Goal: Task Accomplishment & Management: Use online tool/utility

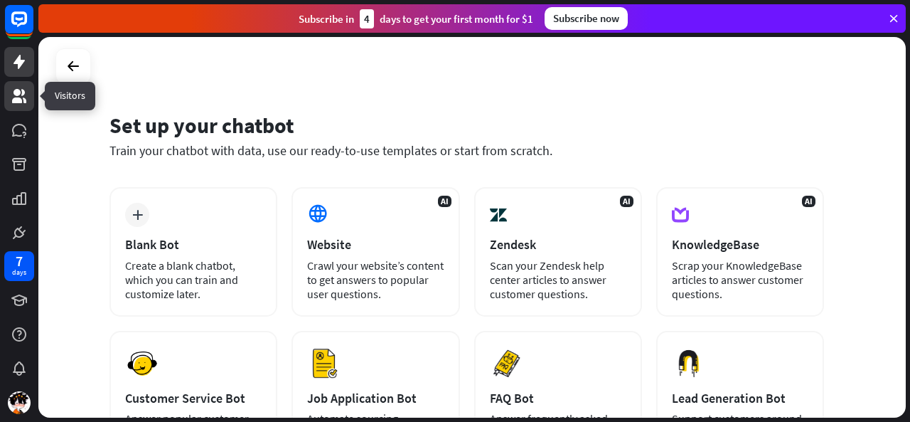
click at [18, 100] on icon at bounding box center [19, 96] width 14 height 14
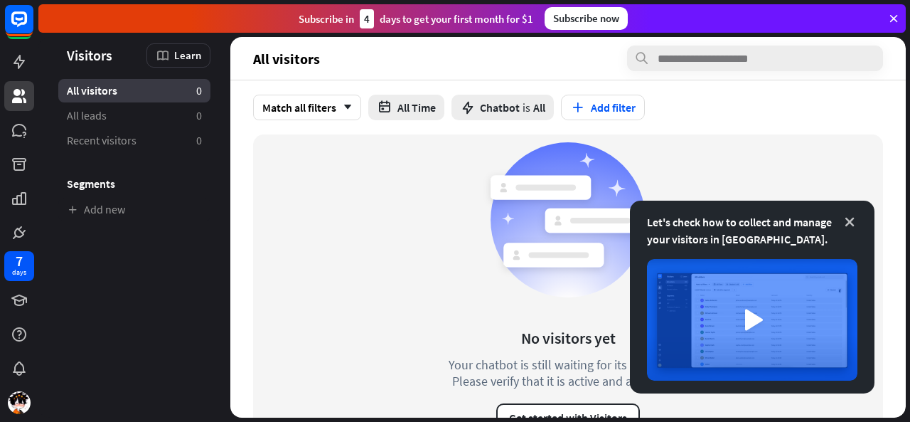
click at [853, 222] on icon at bounding box center [849, 222] width 14 height 14
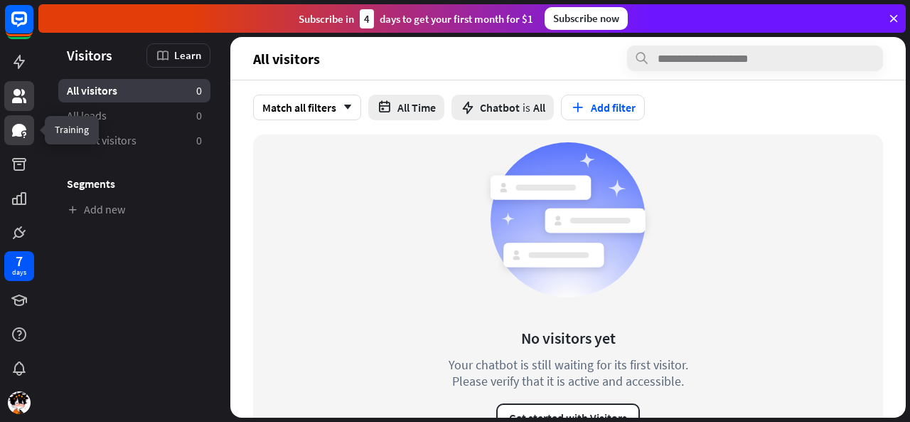
click at [18, 122] on icon at bounding box center [19, 130] width 17 height 17
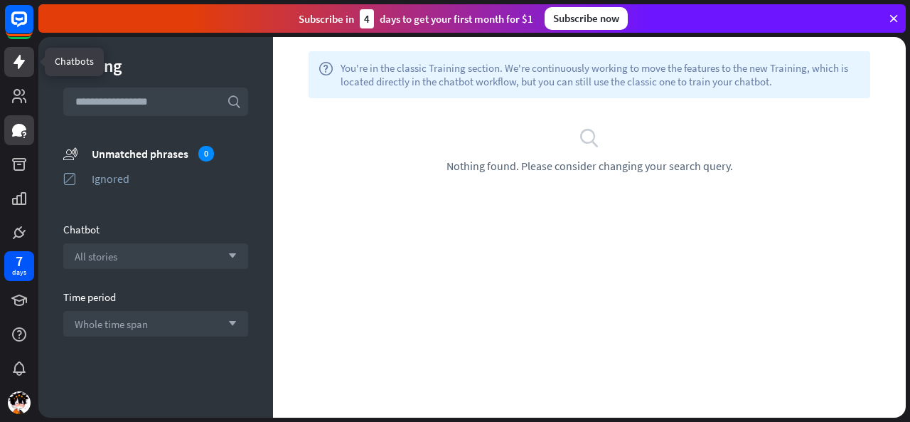
click at [20, 51] on link at bounding box center [19, 62] width 30 height 30
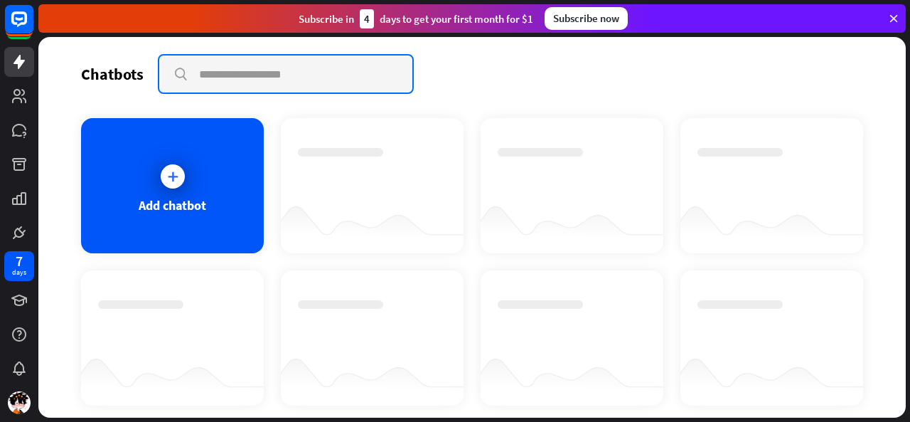
click at [290, 72] on input "text" at bounding box center [285, 73] width 253 height 37
type input "*******"
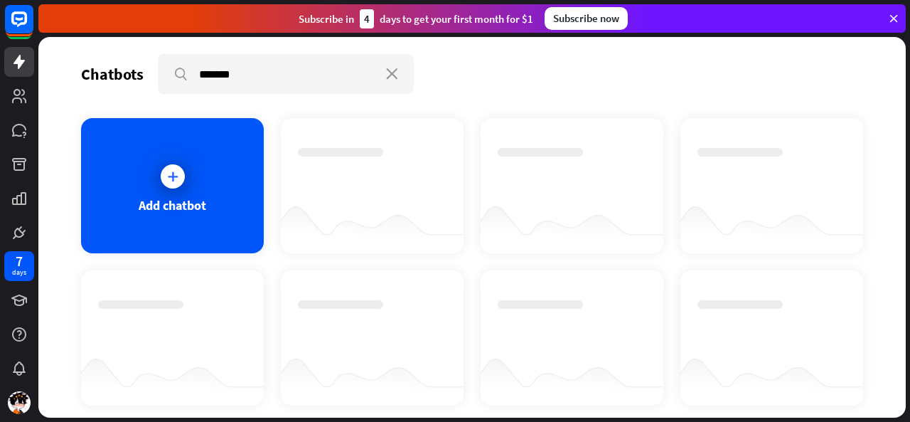
click at [892, 14] on icon at bounding box center [893, 18] width 13 height 13
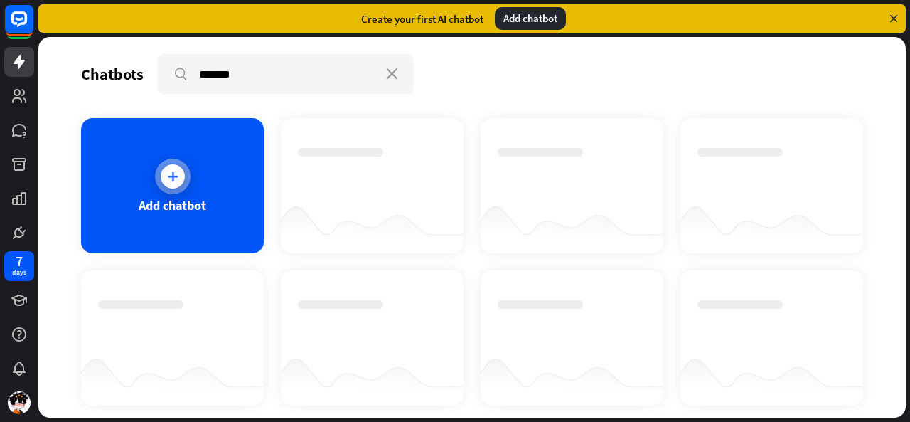
click at [226, 189] on div "Add chatbot" at bounding box center [172, 185] width 183 height 135
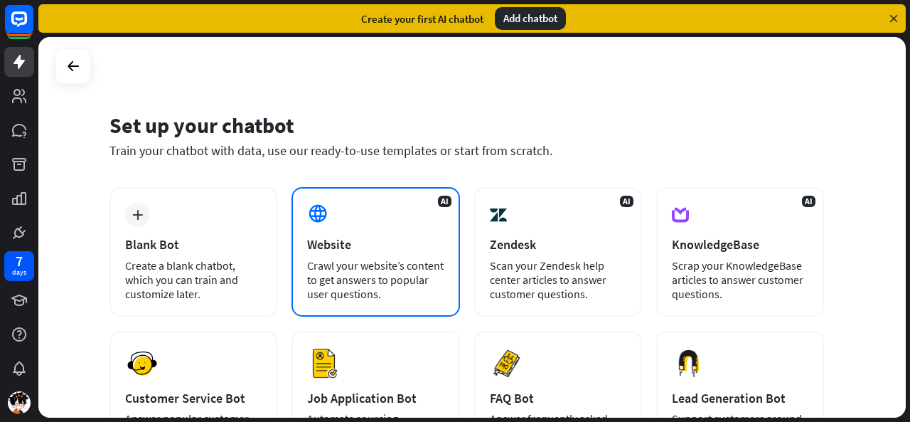
click at [439, 287] on div "Crawl your website’s content to get answers to popular user questions." at bounding box center [375, 279] width 137 height 43
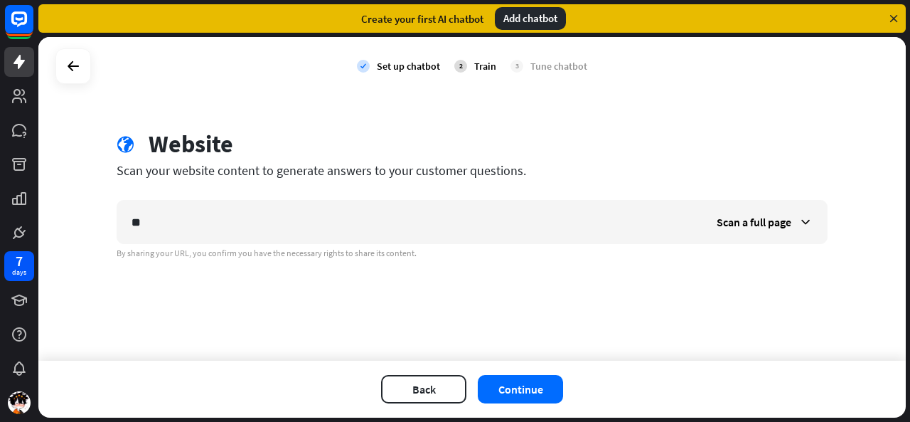
type input "*"
type input "**********"
click at [523, 398] on button "Continue" at bounding box center [520, 389] width 85 height 28
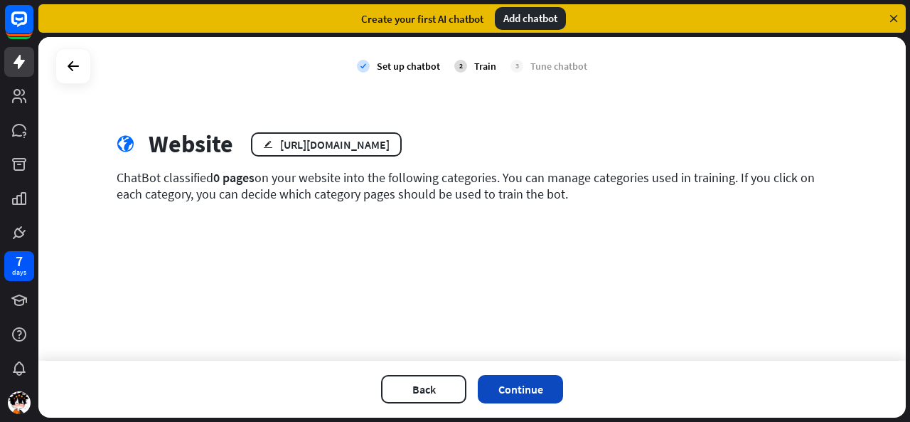
click at [515, 394] on button "Continue" at bounding box center [520, 389] width 85 height 28
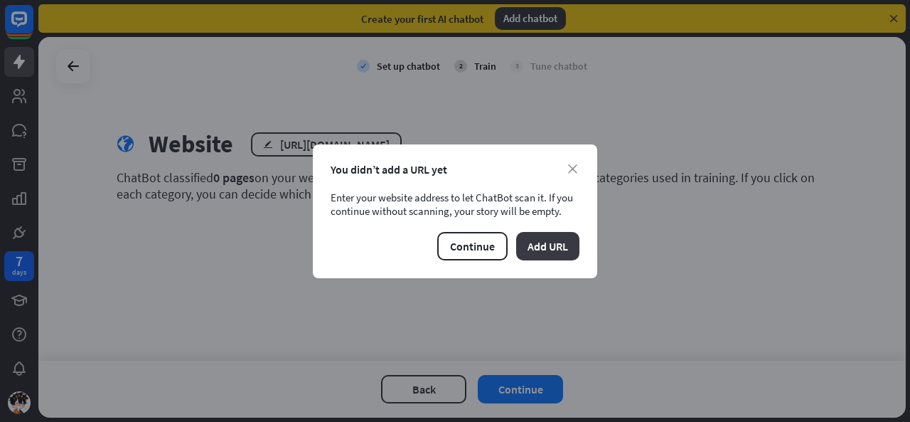
click at [550, 250] on button "Add URL" at bounding box center [547, 246] width 63 height 28
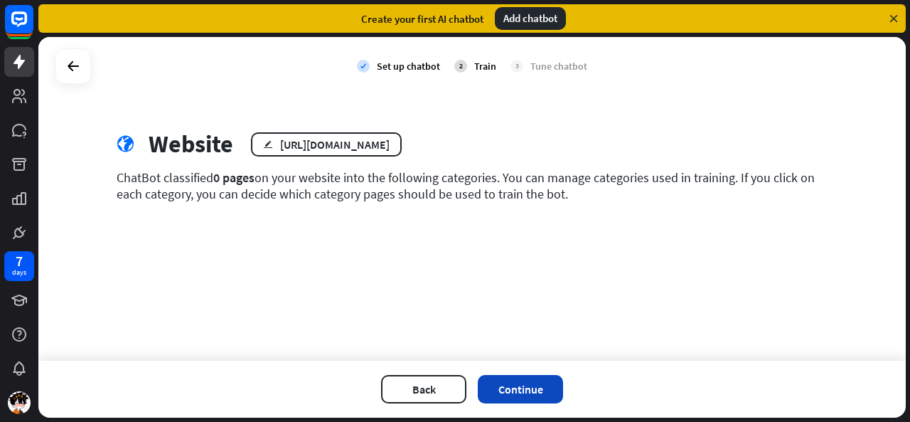
click at [506, 382] on button "Continue" at bounding box center [520, 389] width 85 height 28
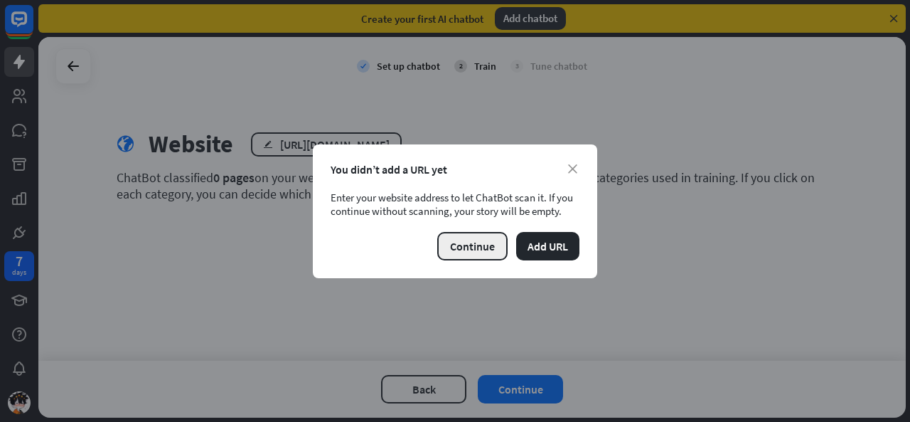
click at [469, 252] on button "Continue" at bounding box center [472, 246] width 70 height 28
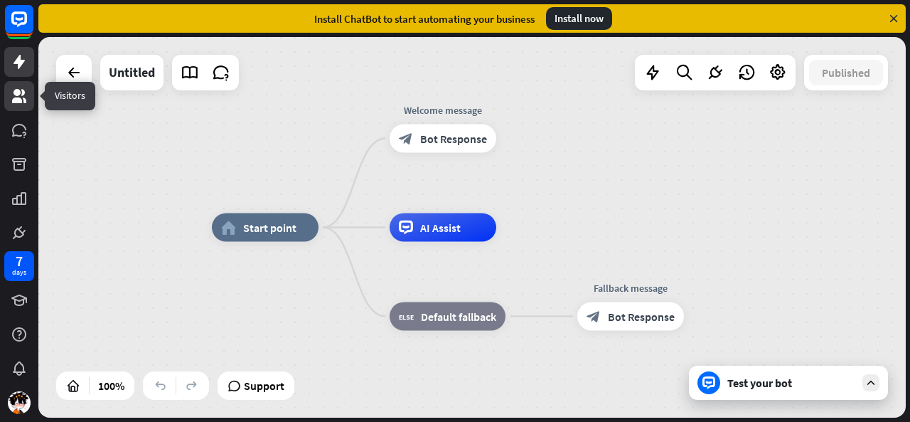
click at [10, 96] on link at bounding box center [19, 96] width 30 height 30
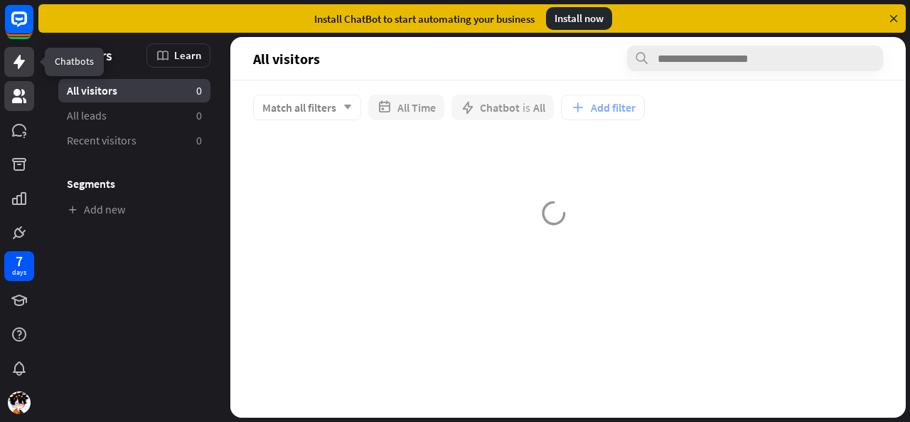
click at [12, 61] on icon at bounding box center [19, 61] width 17 height 17
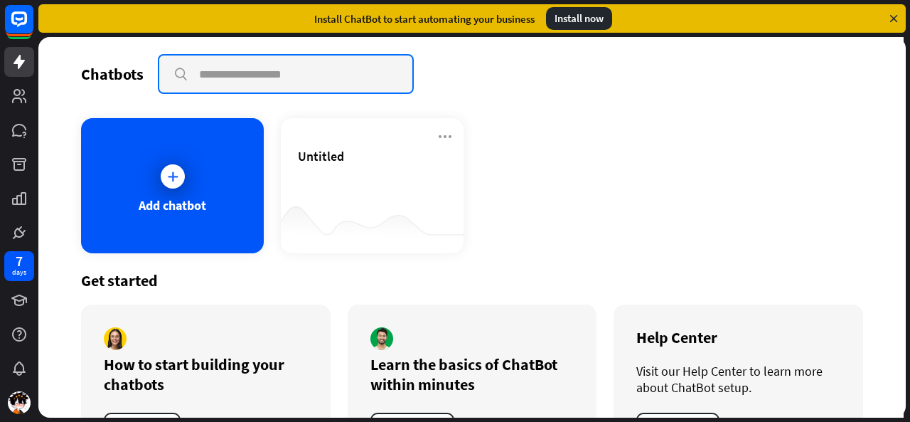
click at [235, 75] on input "text" at bounding box center [285, 73] width 253 height 37
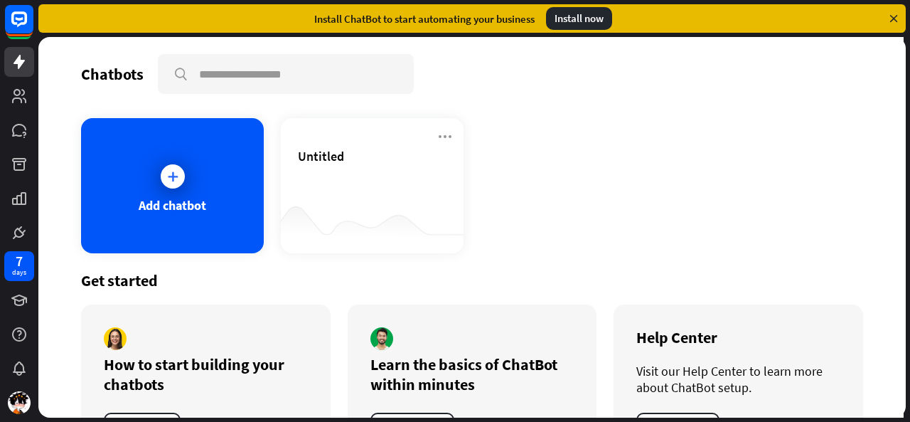
click at [579, 154] on div "Add chatbot Untitled" at bounding box center [472, 185] width 782 height 135
click at [893, 14] on icon at bounding box center [893, 18] width 13 height 13
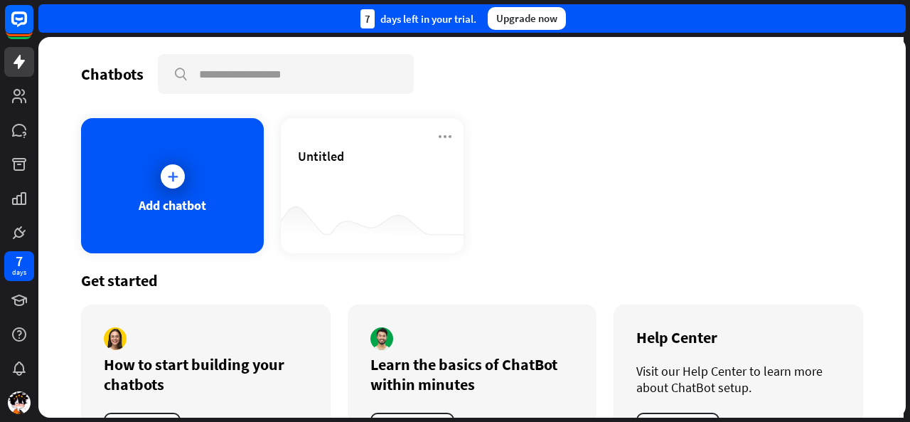
click at [879, 17] on div "7 days left in your trial. Upgrade now" at bounding box center [471, 18] width 867 height 28
click at [18, 134] on icon at bounding box center [19, 130] width 14 height 13
